Goal: Find contact information: Find contact information

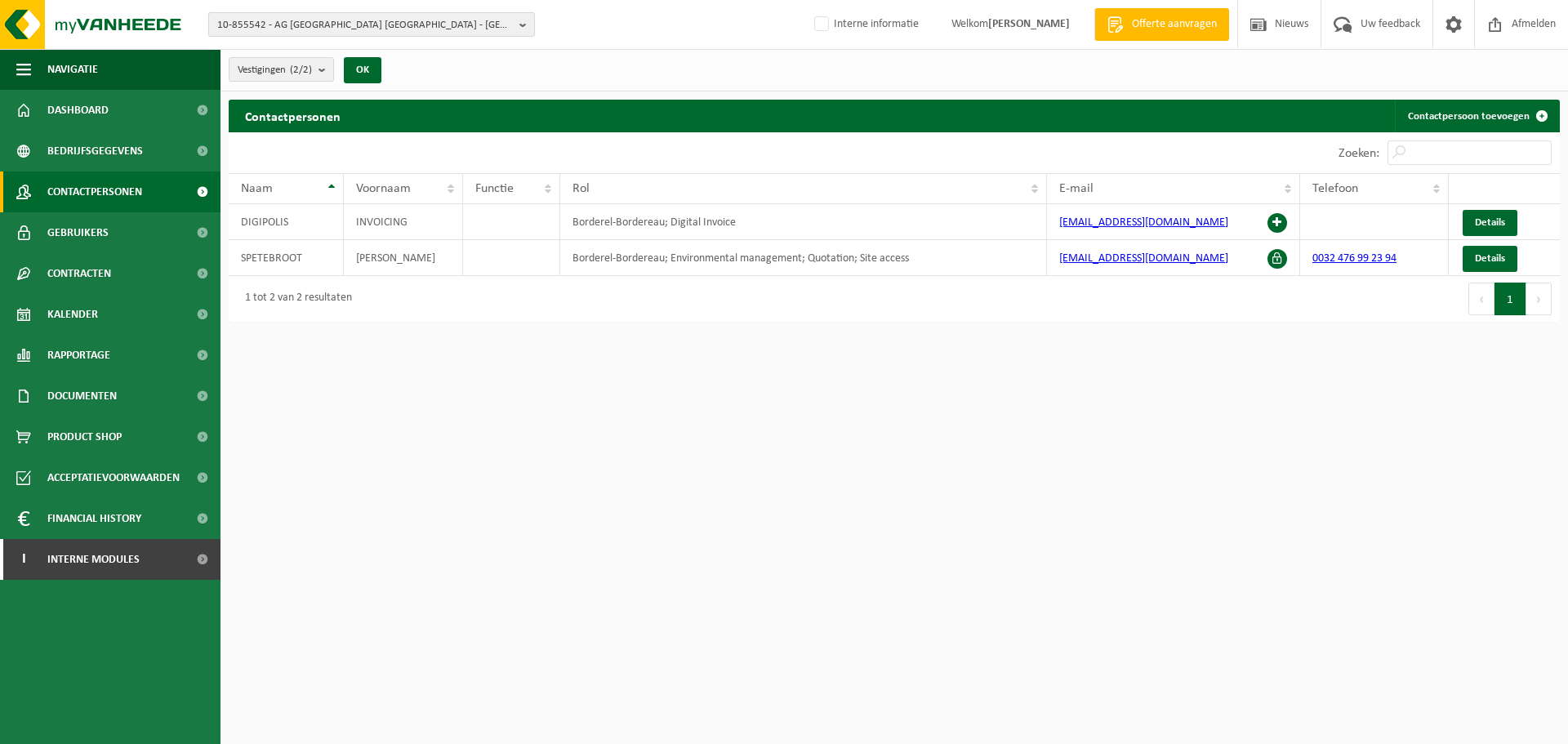
drag, startPoint x: 0, startPoint y: 0, endPoint x: 464, endPoint y: 22, distance: 464.5
click at [464, 22] on span "10-855542 - AG DIGIPOLIS ANTWERPEN - ANTWERPEN" at bounding box center [366, 25] width 296 height 25
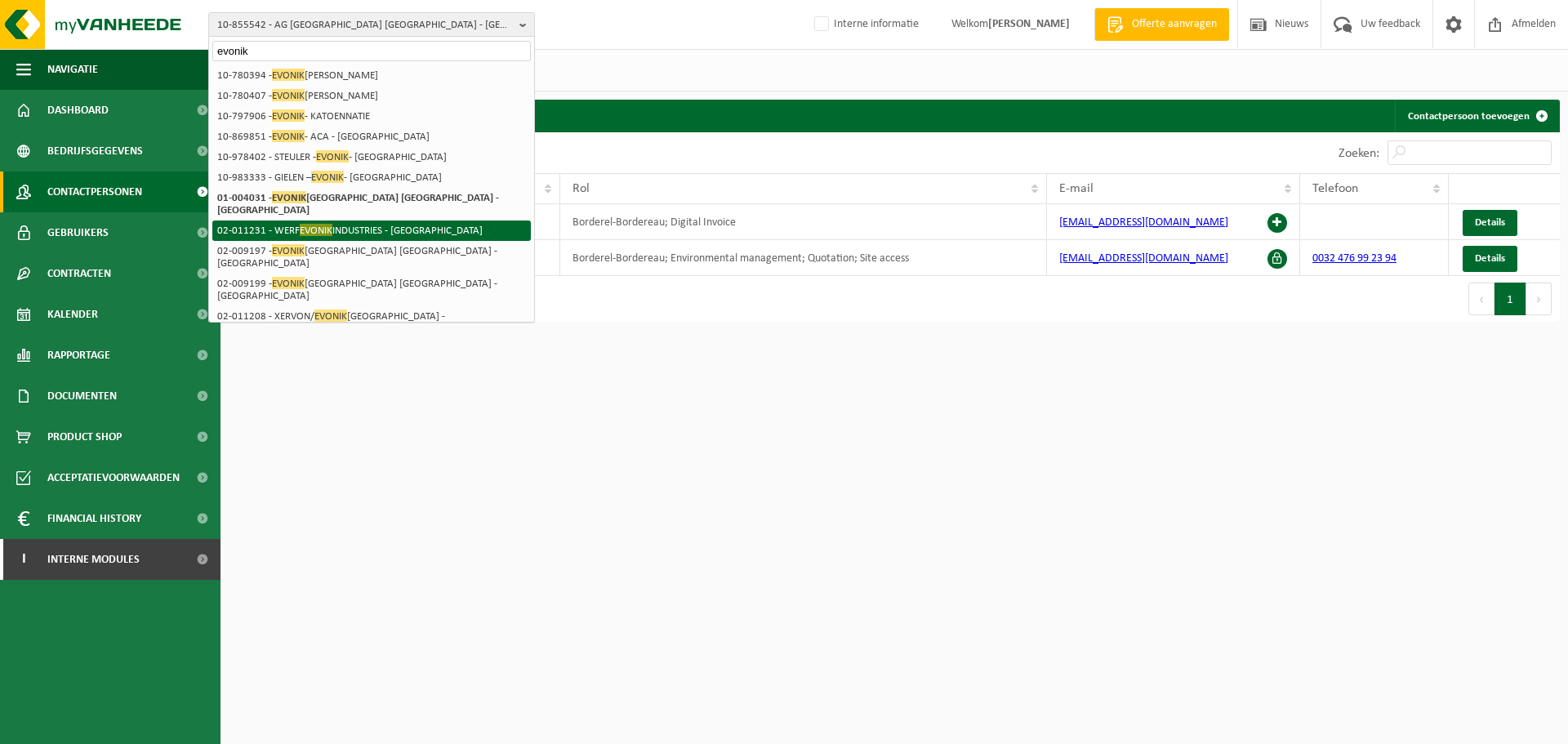
type input "evonik"
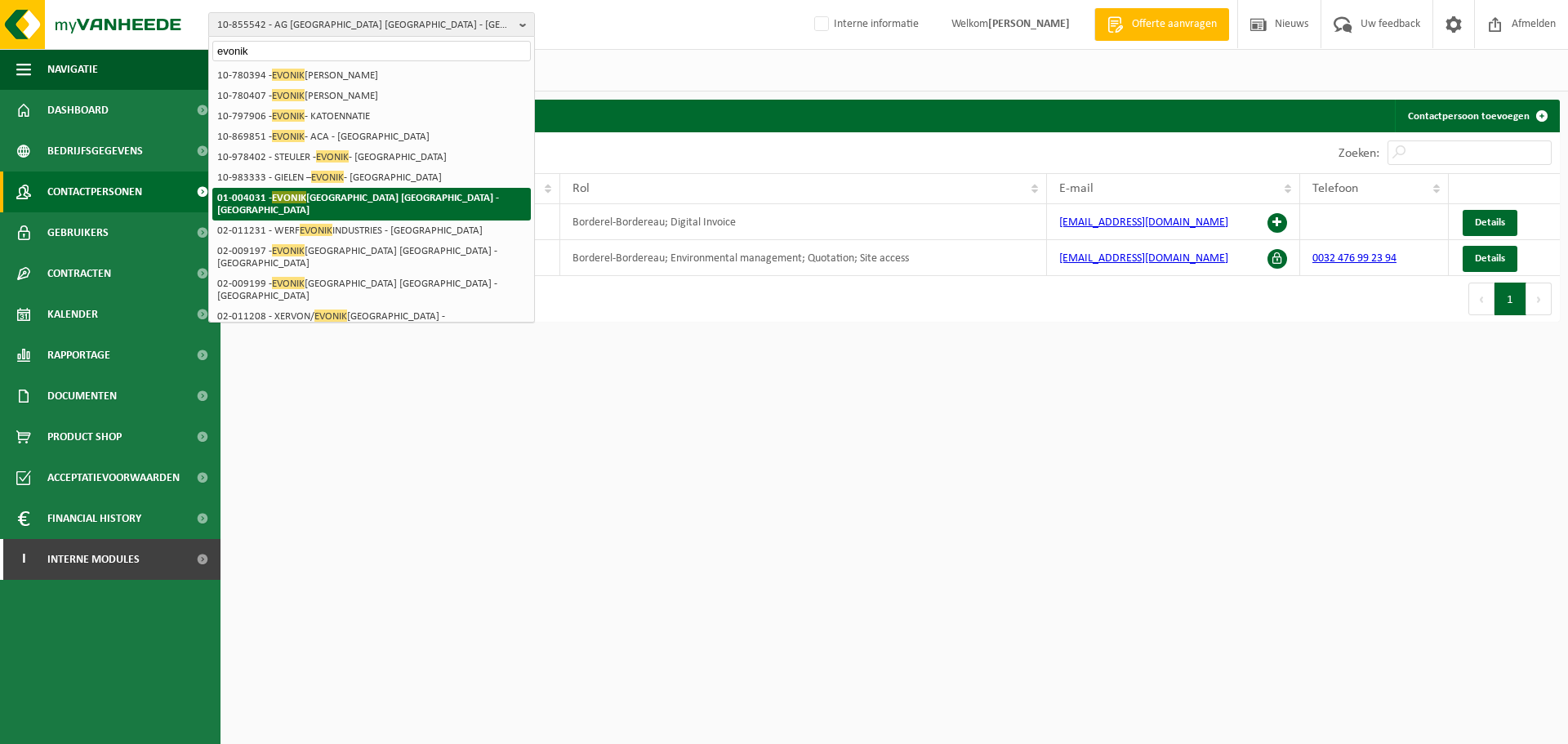
click at [479, 204] on li "01-004031 - EVONIK ANTWERPEN NV - ANTWERPEN" at bounding box center [371, 204] width 318 height 32
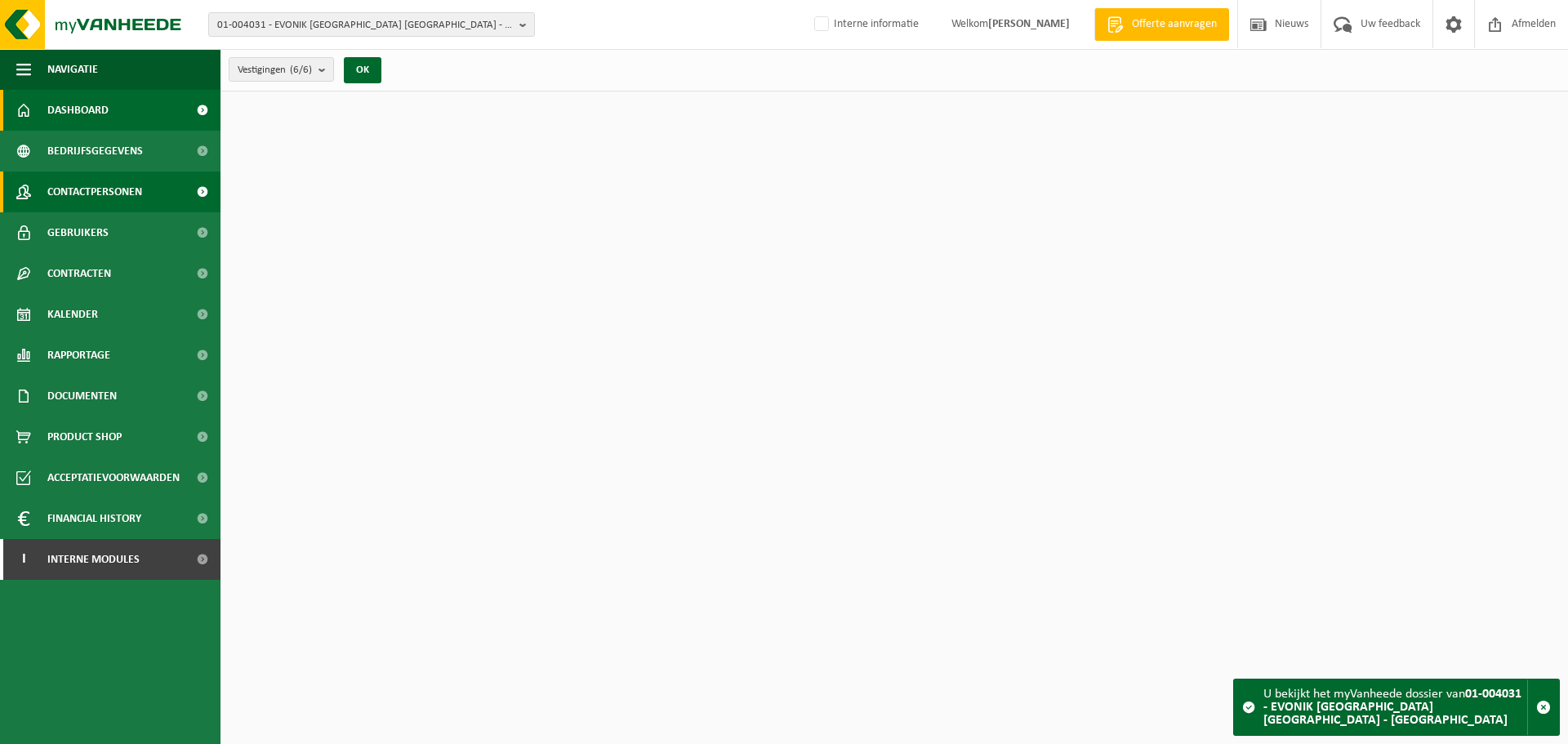
click at [137, 208] on span "Contactpersonen" at bounding box center [94, 192] width 95 height 41
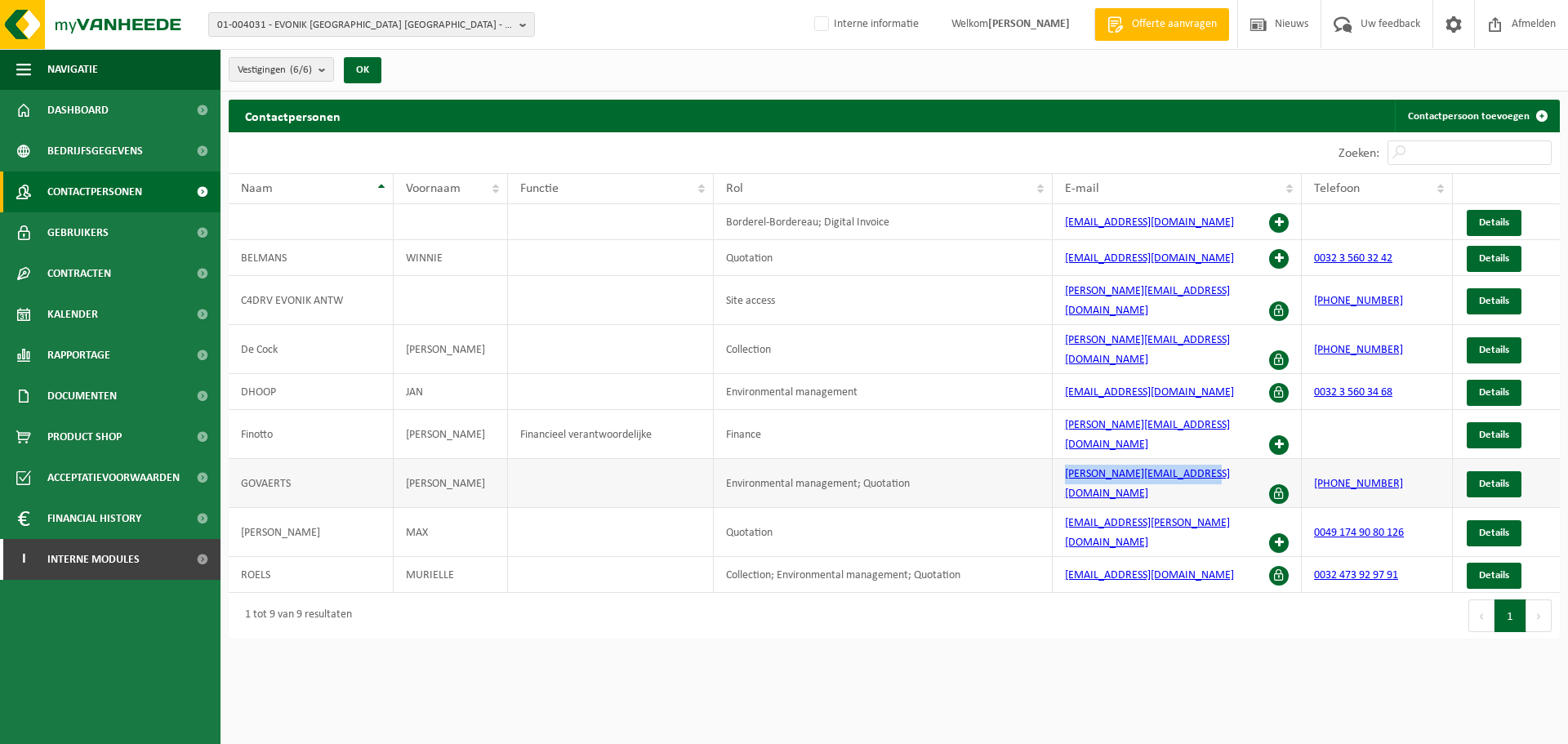
drag, startPoint x: 1215, startPoint y: 437, endPoint x: 1004, endPoint y: 428, distance: 211.2
click at [1004, 459] on tr "GOVAERTS STEVEN Environmental management; Quotation steven.govaerts@evonik.com …" at bounding box center [894, 483] width 1331 height 49
copy tr "steven.govaerts@evonik.com"
click at [133, 233] on link "Gebruikers" at bounding box center [110, 233] width 220 height 41
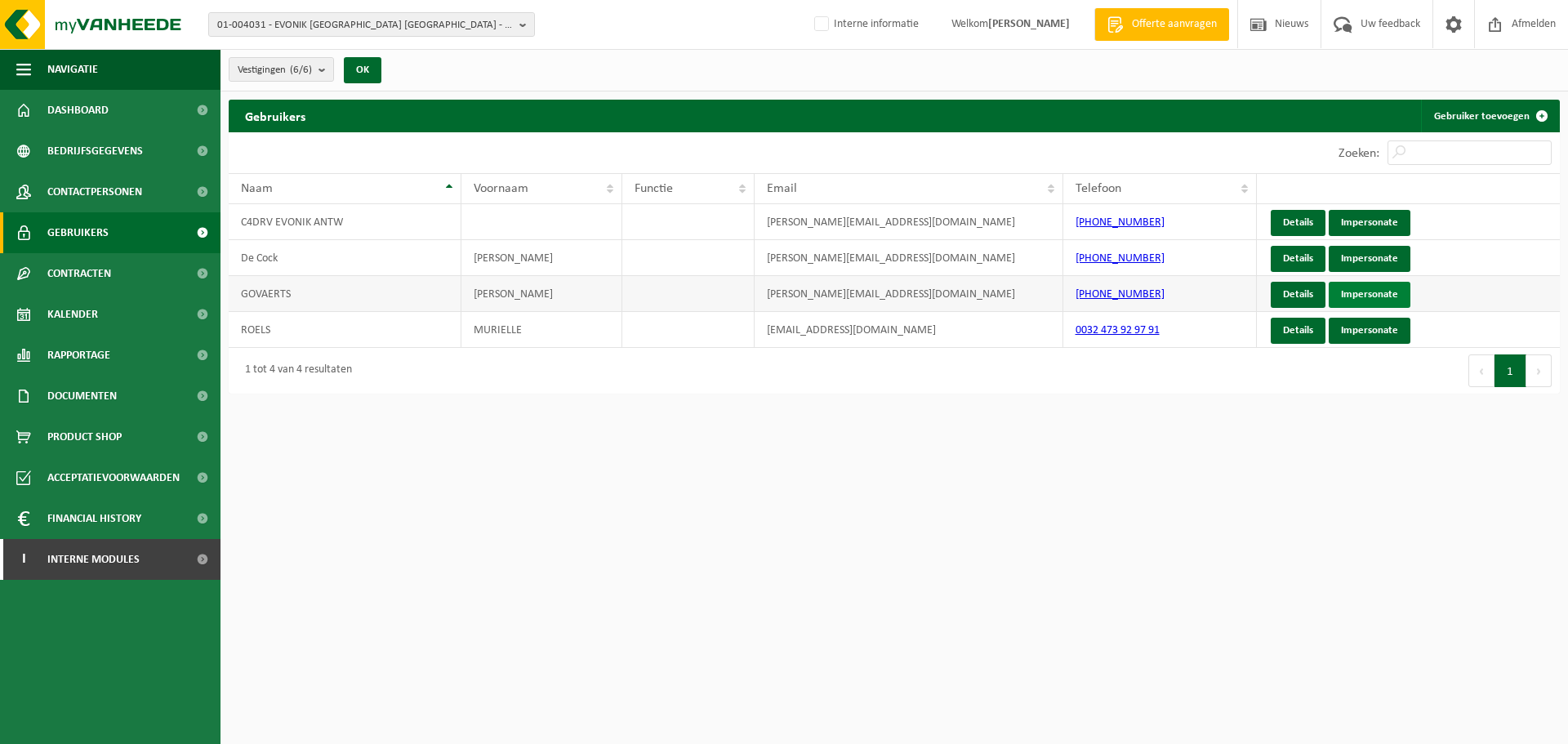
click at [1375, 296] on link "Impersonate" at bounding box center [1369, 294] width 81 height 26
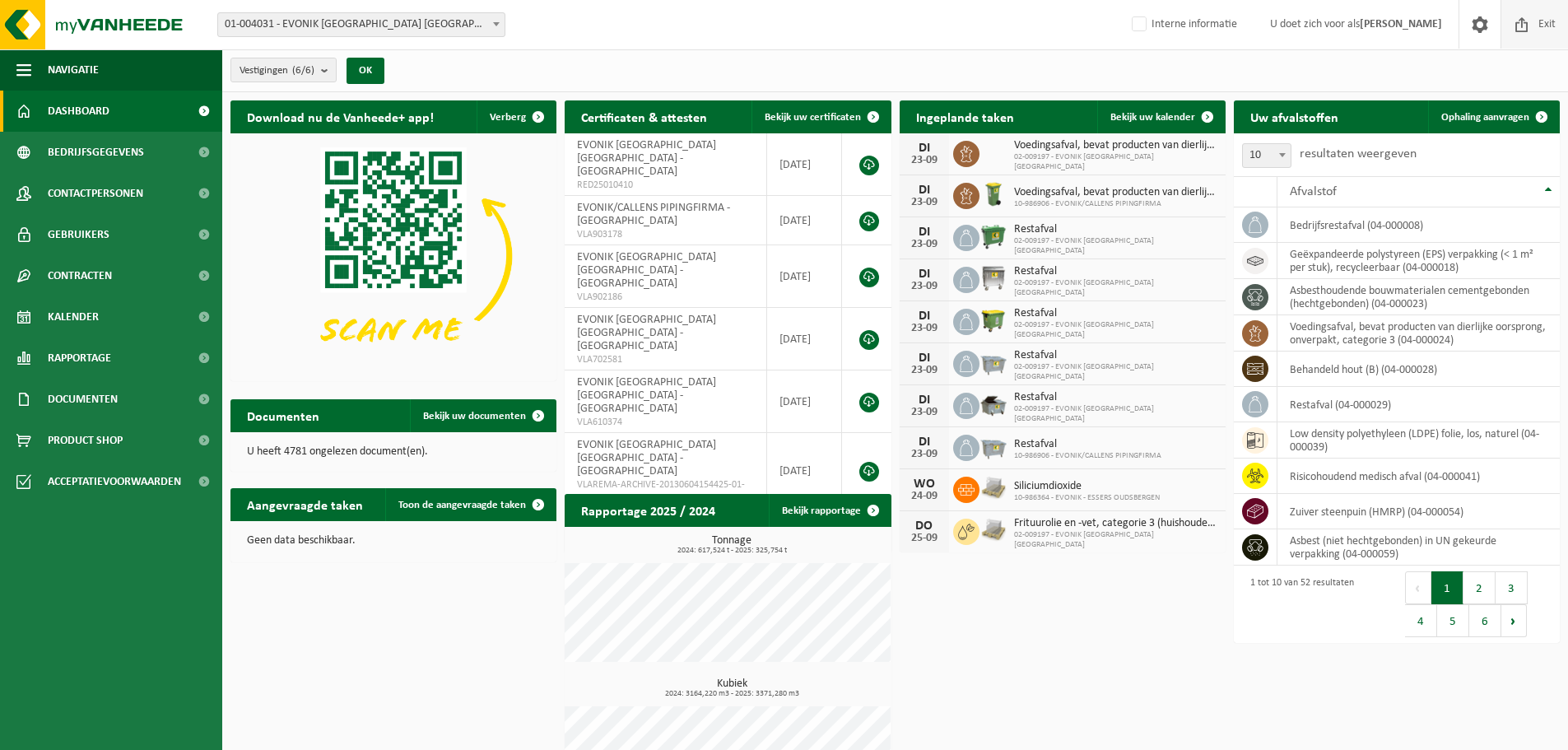
click at [1538, 24] on span "Exit" at bounding box center [1547, 24] width 26 height 48
